Goal: Task Accomplishment & Management: Manage account settings

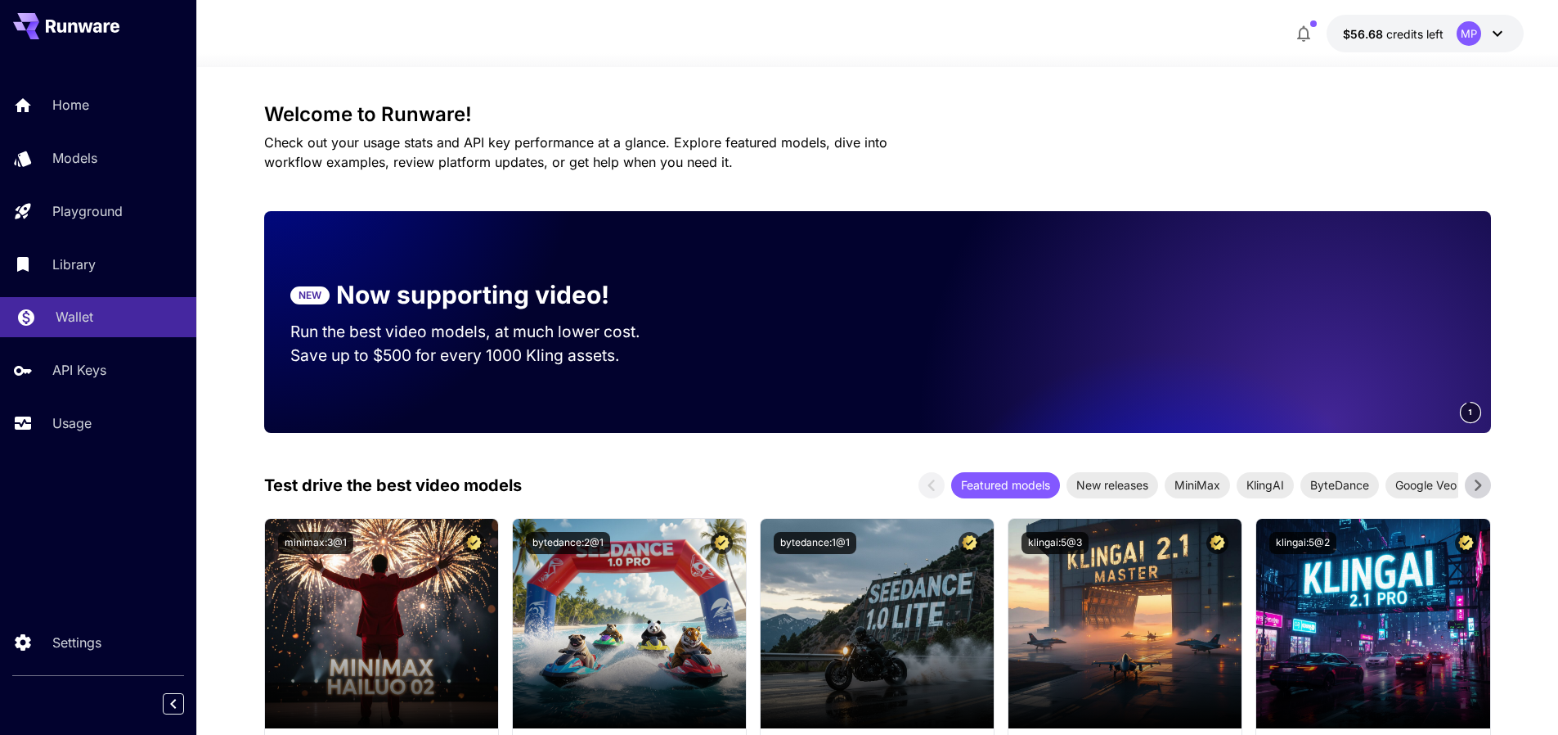
click at [66, 306] on link "Wallet" at bounding box center [98, 317] width 196 height 40
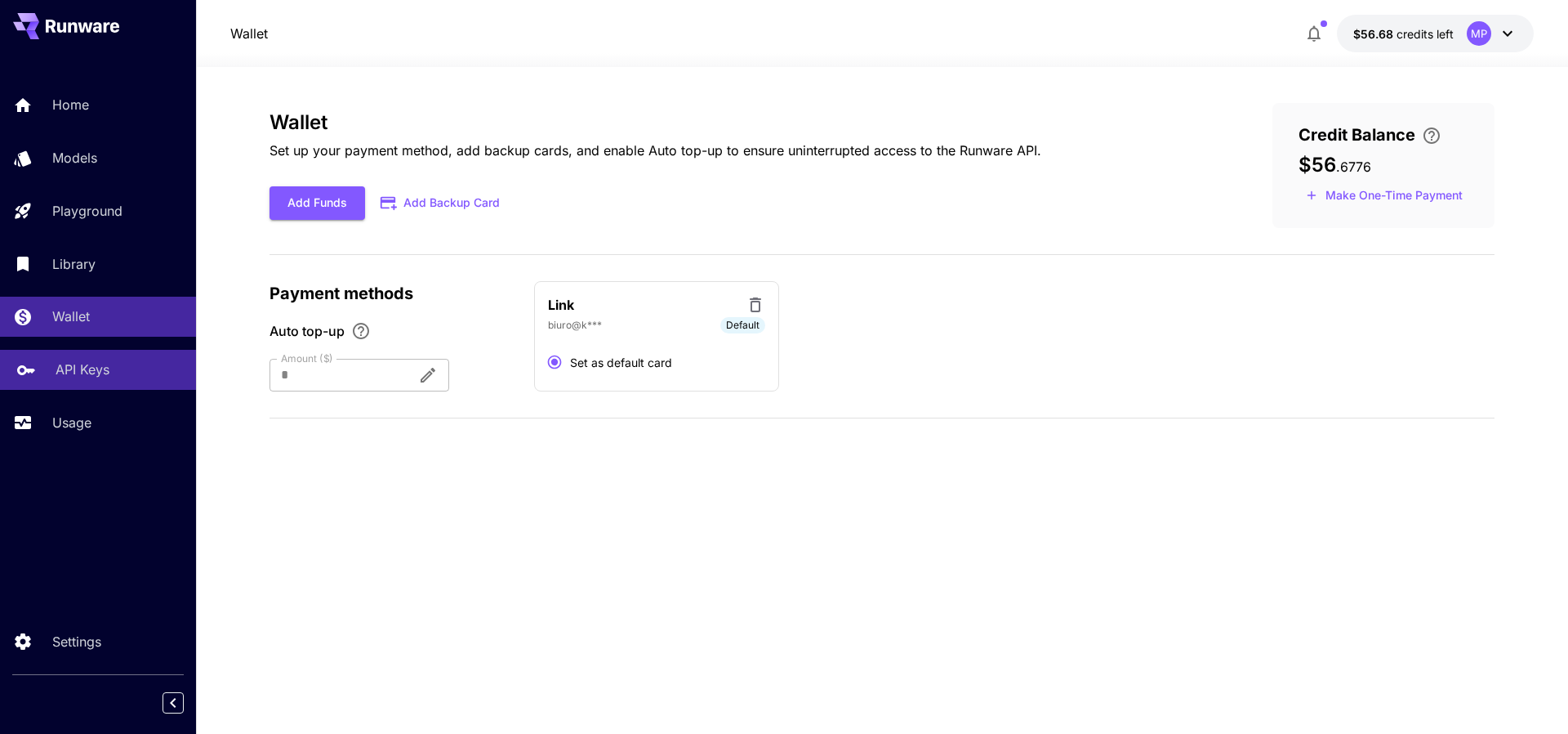
click at [66, 367] on p "API Keys" at bounding box center [83, 369] width 54 height 20
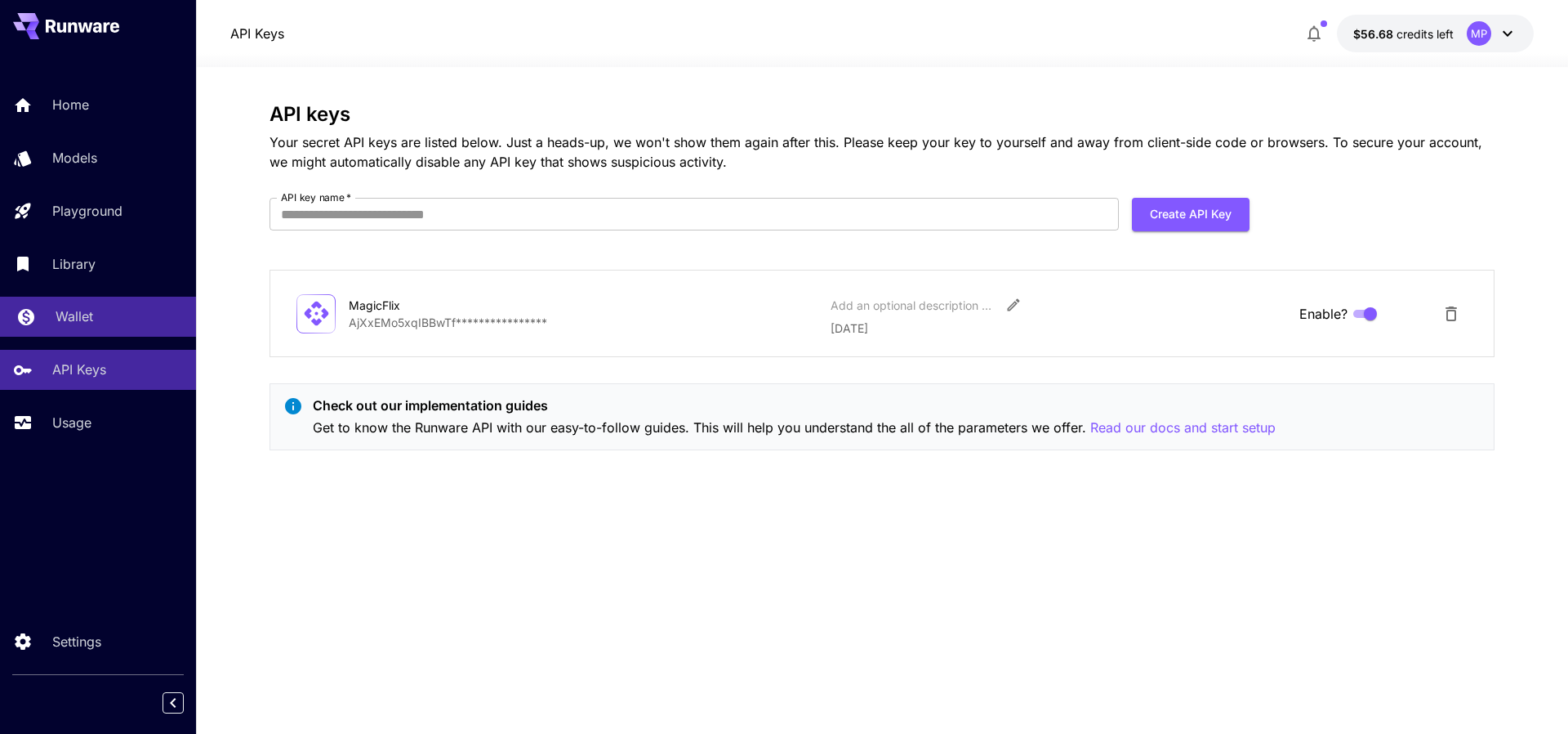
click at [71, 313] on p "Wallet" at bounding box center [75, 317] width 38 height 20
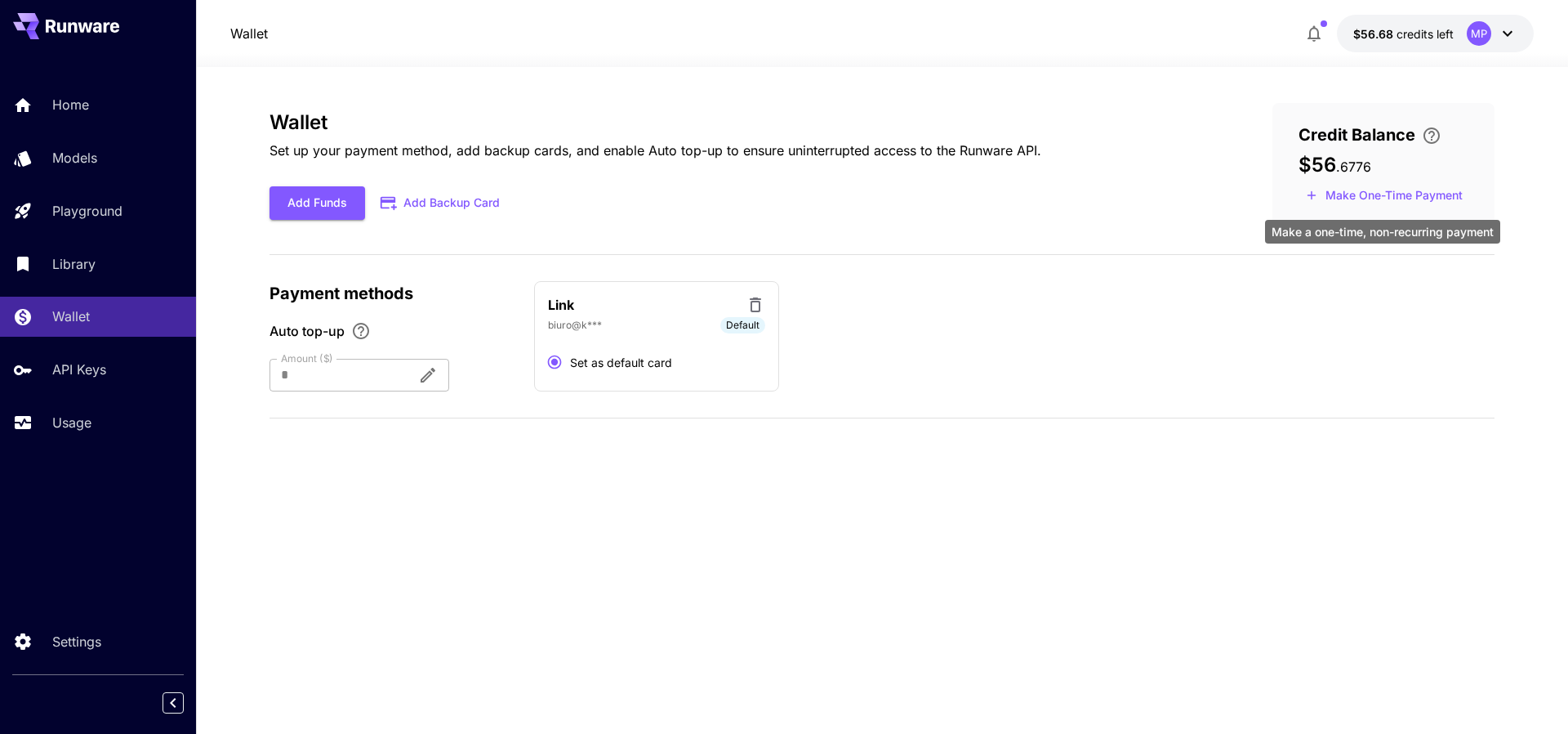
click at [1406, 198] on button "Make One-Time Payment" at bounding box center [1385, 195] width 172 height 25
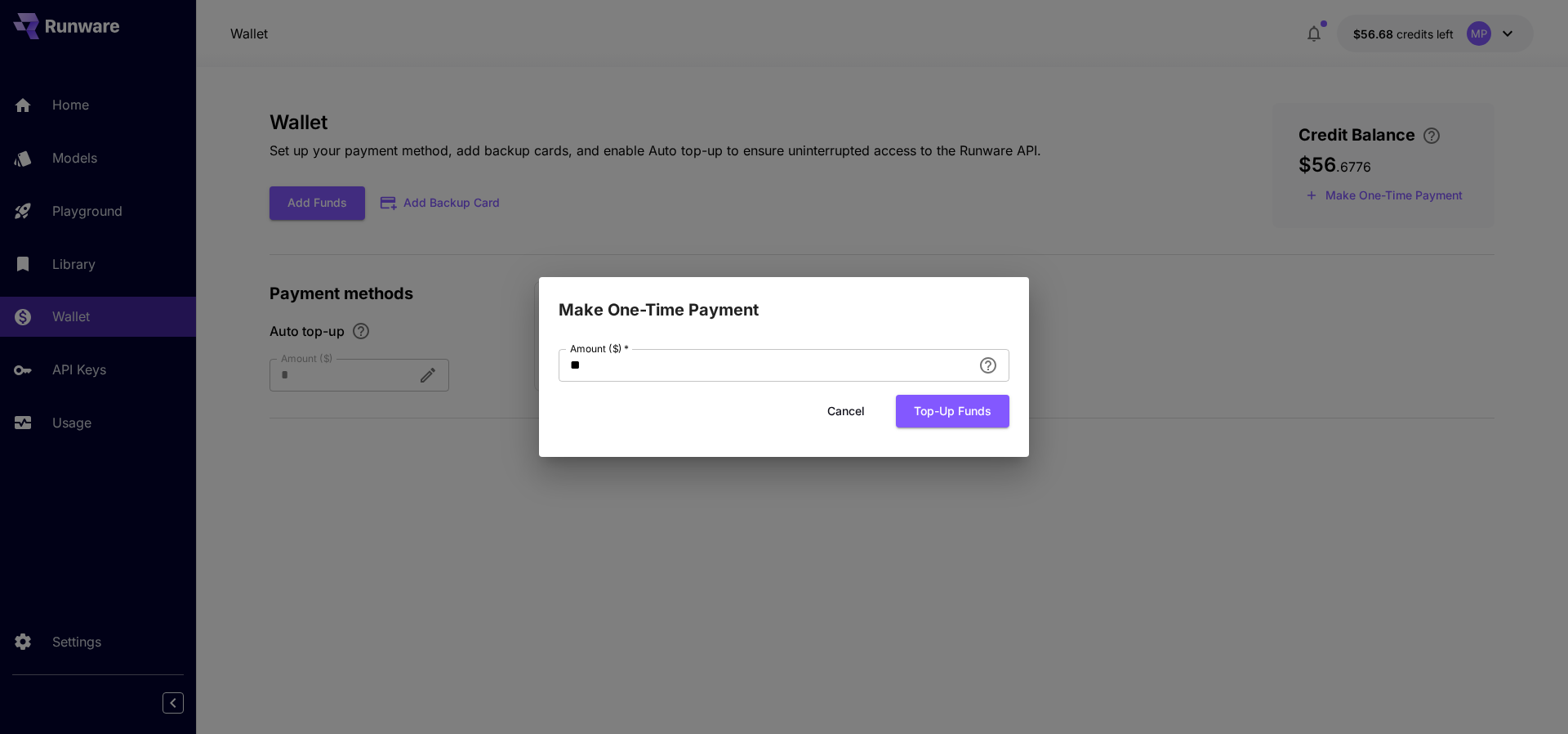
click at [958, 161] on div "Make One-Time Payment Amount ($)   * ** Amount ($)   * Cancel Top-up funds" at bounding box center [784, 367] width 1568 height 734
click at [848, 406] on button "Cancel" at bounding box center [847, 411] width 74 height 34
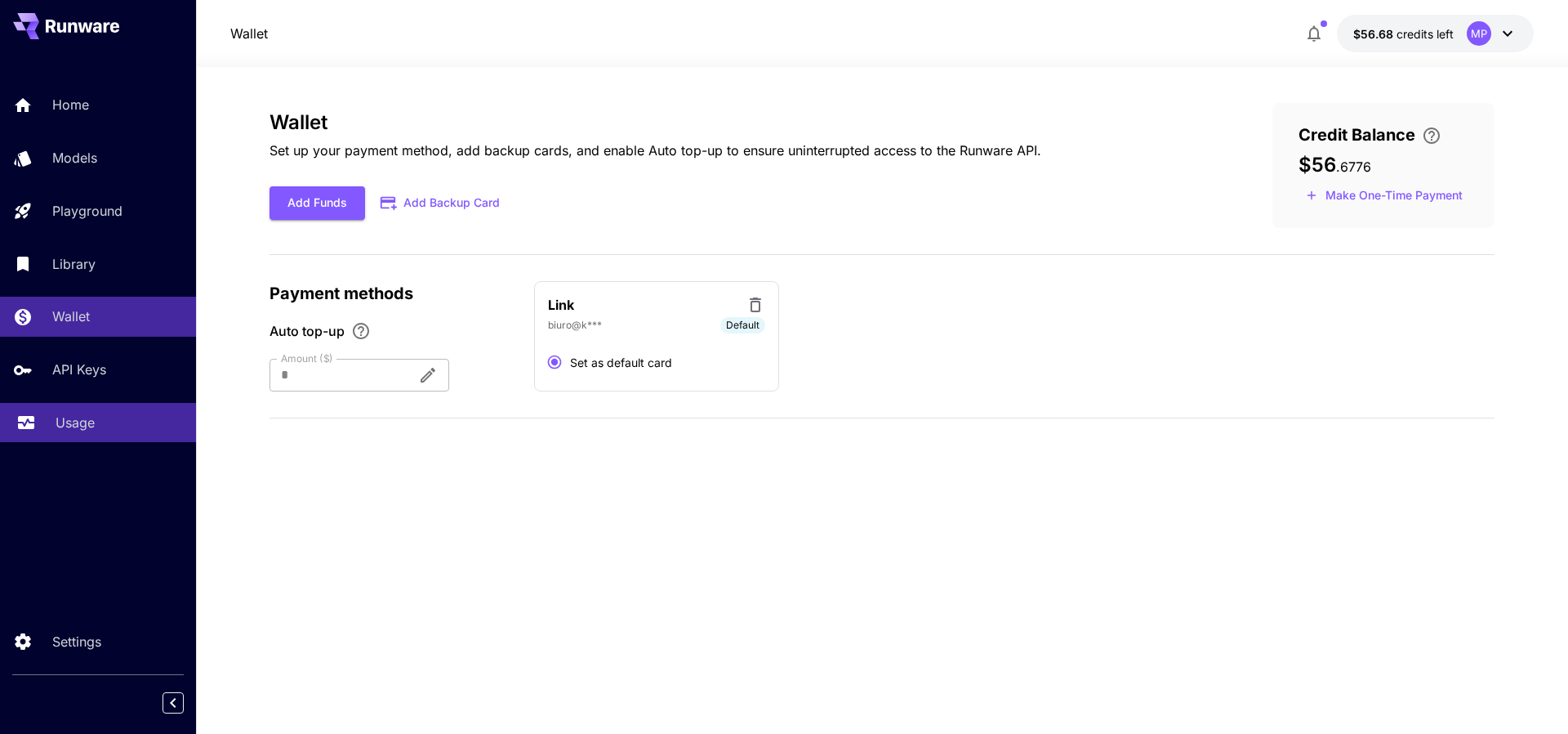
click at [93, 430] on p "Usage" at bounding box center [75, 422] width 39 height 20
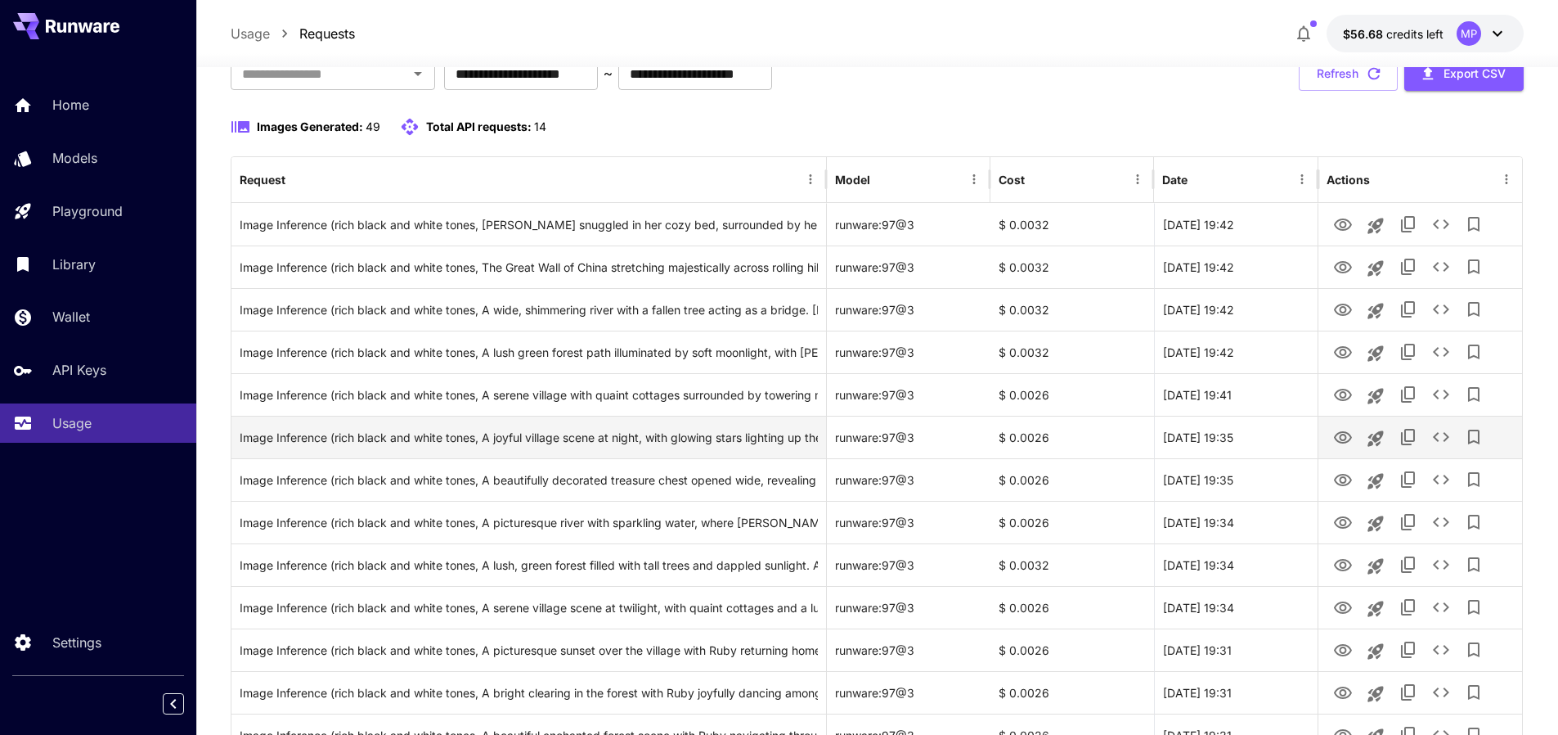
scroll to position [123, 0]
